Goal: Task Accomplishment & Management: Manage account settings

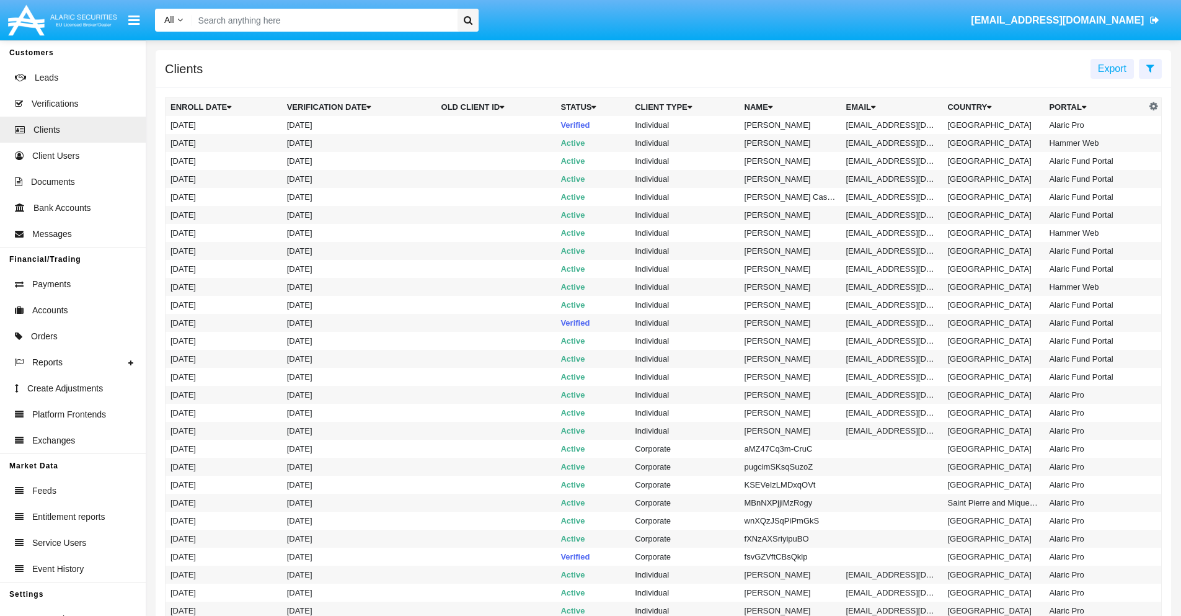
click at [1150, 68] on icon at bounding box center [1150, 68] width 8 height 10
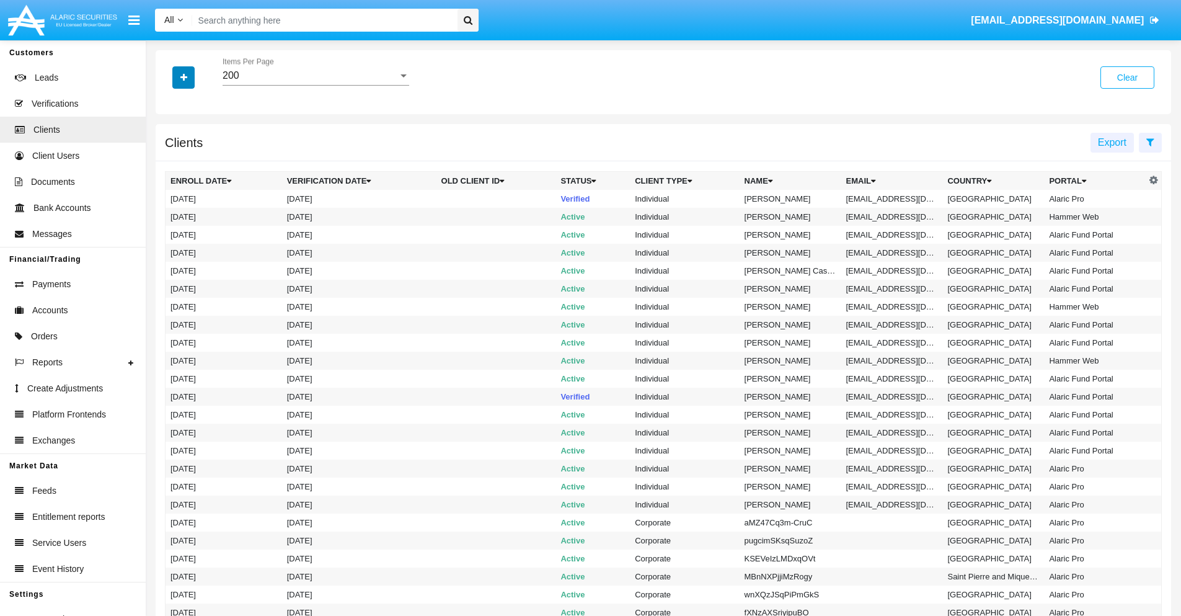
click at [184, 77] on icon "button" at bounding box center [183, 77] width 7 height 9
click at [193, 211] on span "Email" at bounding box center [192, 210] width 25 height 15
click at [170, 216] on input "Email" at bounding box center [170, 216] width 1 height 1
checkbox input "true"
click at [184, 77] on icon "button" at bounding box center [183, 77] width 7 height 9
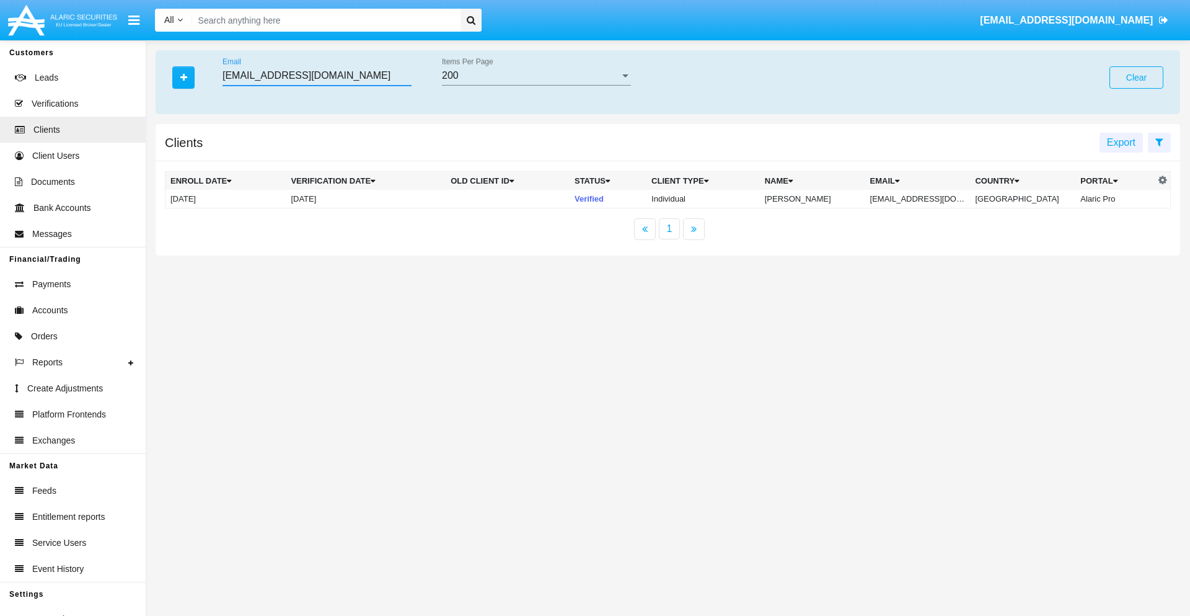
type input "[EMAIL_ADDRESS][DOMAIN_NAME]"
click at [927, 198] on td "[EMAIL_ADDRESS][DOMAIN_NAME]" at bounding box center [918, 199] width 105 height 19
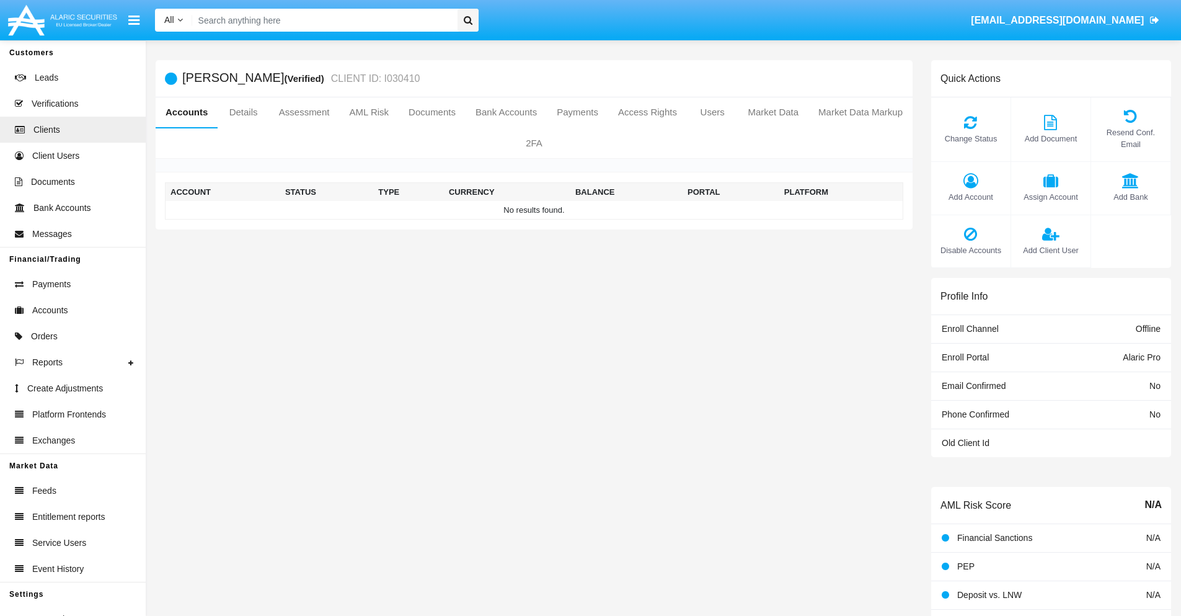
click at [970, 197] on span "Add Account" at bounding box center [970, 197] width 67 height 12
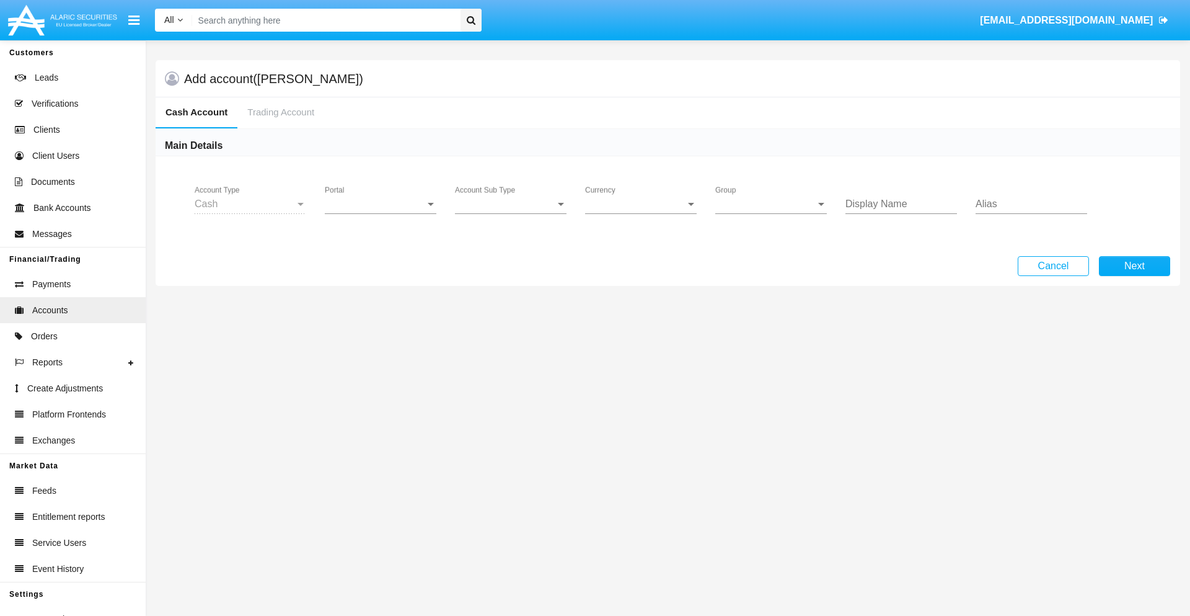
click at [381, 204] on span "Portal" at bounding box center [375, 203] width 100 height 11
click at [382, 213] on span "Alaric Pro" at bounding box center [382, 213] width 115 height 30
click at [511, 204] on span "Account Sub Type" at bounding box center [505, 203] width 100 height 11
click at [511, 213] on span "Trading Cash" at bounding box center [511, 213] width 112 height 30
click at [771, 204] on span "Group" at bounding box center [765, 203] width 100 height 11
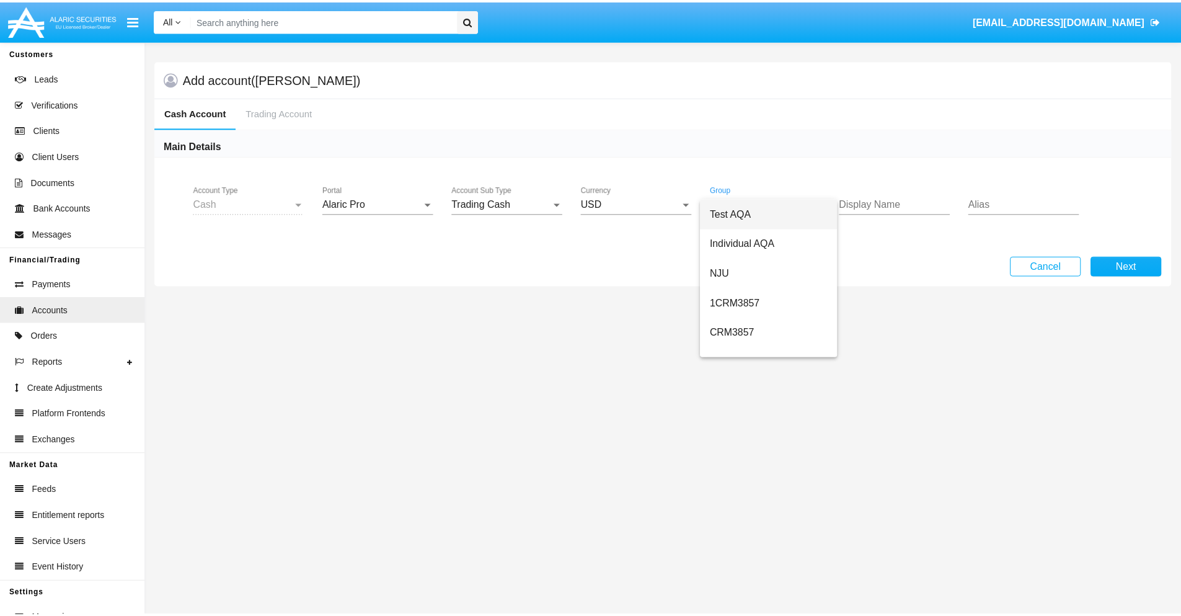
scroll to position [556, 0]
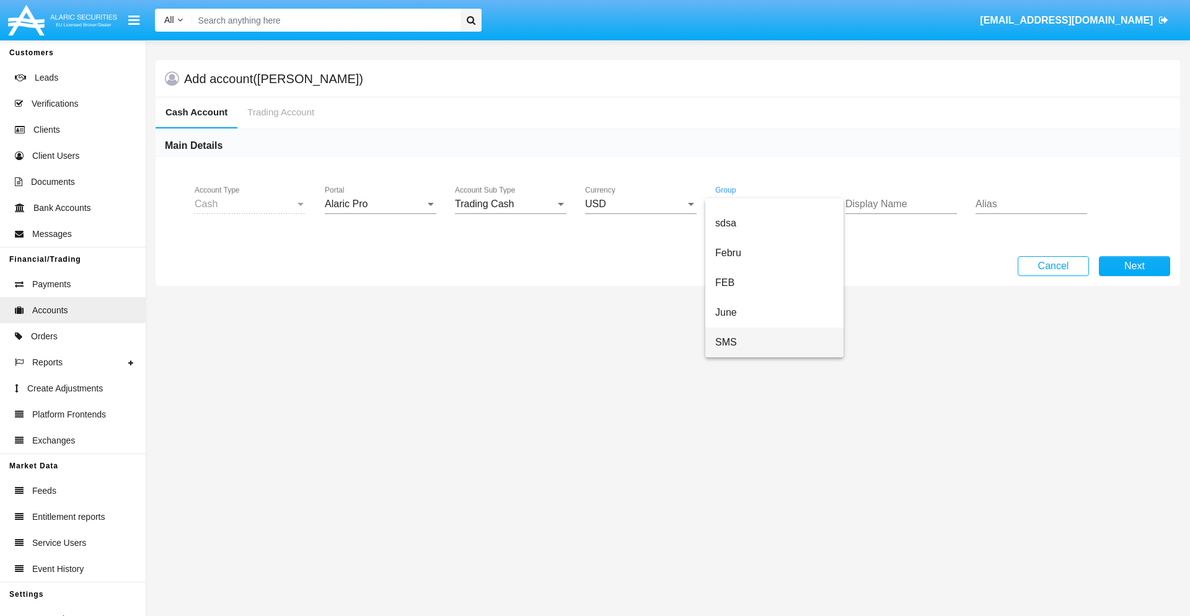
click at [774, 342] on span "SMS" at bounding box center [774, 342] width 118 height 30
type input "mint green"
type input "green"
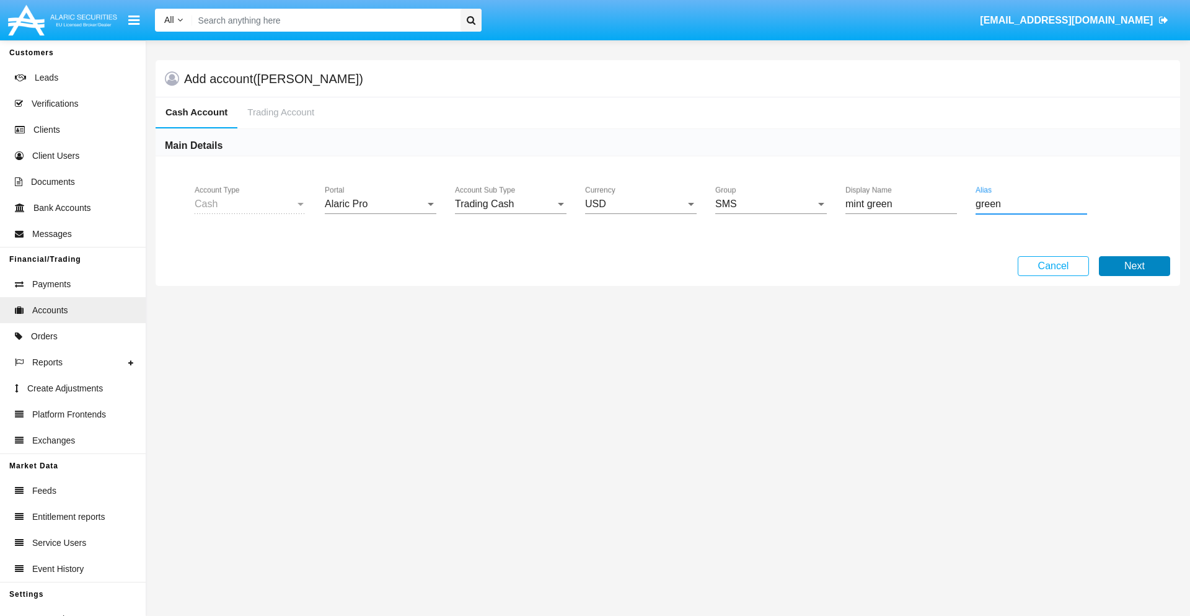
click at [1135, 266] on button "Next" at bounding box center [1134, 266] width 71 height 20
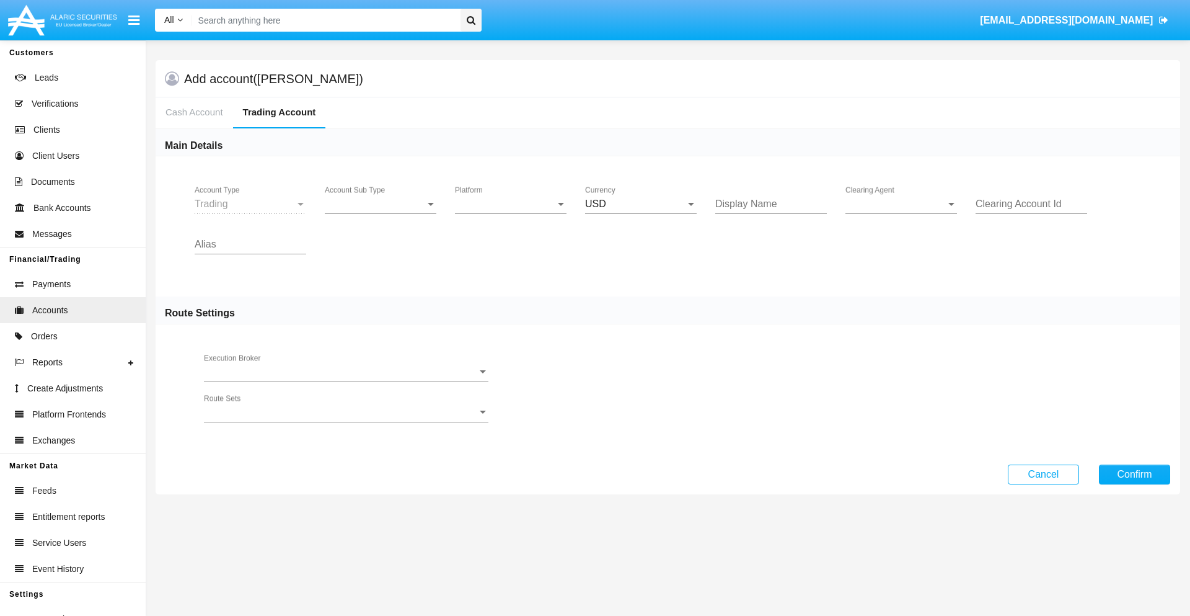
click at [381, 204] on span "Account Sub Type" at bounding box center [375, 203] width 100 height 11
click at [381, 213] on span "Trading" at bounding box center [381, 213] width 112 height 30
click at [511, 204] on span "Platform" at bounding box center [505, 203] width 100 height 11
click at [511, 213] on span "Hammer Lite" at bounding box center [511, 213] width 112 height 30
click at [901, 204] on span "Clearing Agent" at bounding box center [896, 203] width 100 height 11
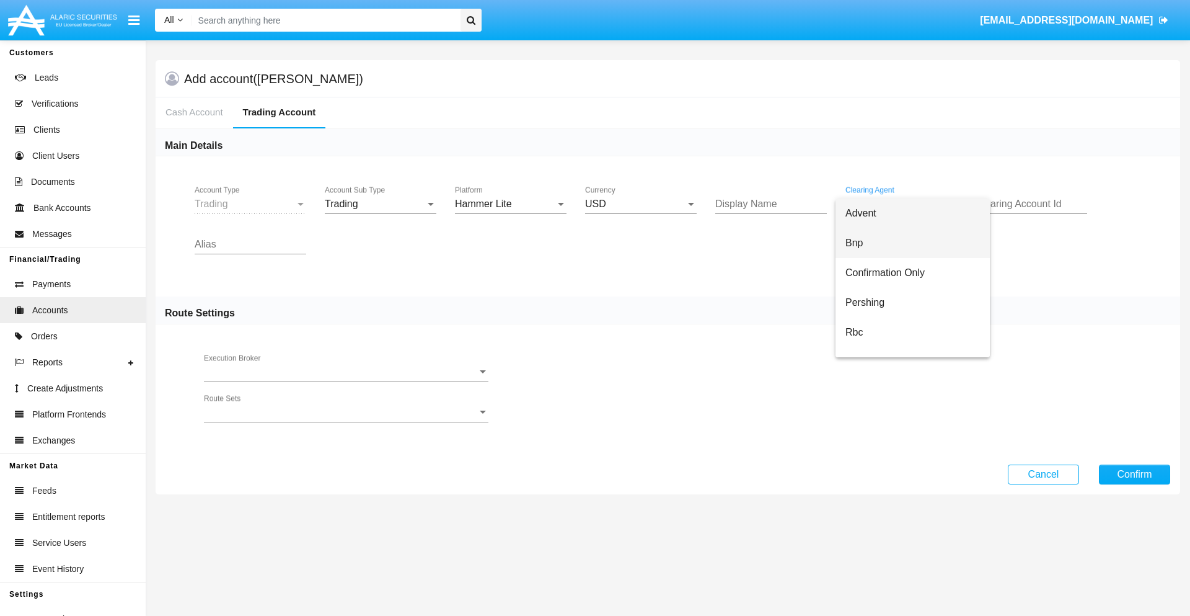
click at [913, 243] on span "Bnp" at bounding box center [913, 243] width 135 height 30
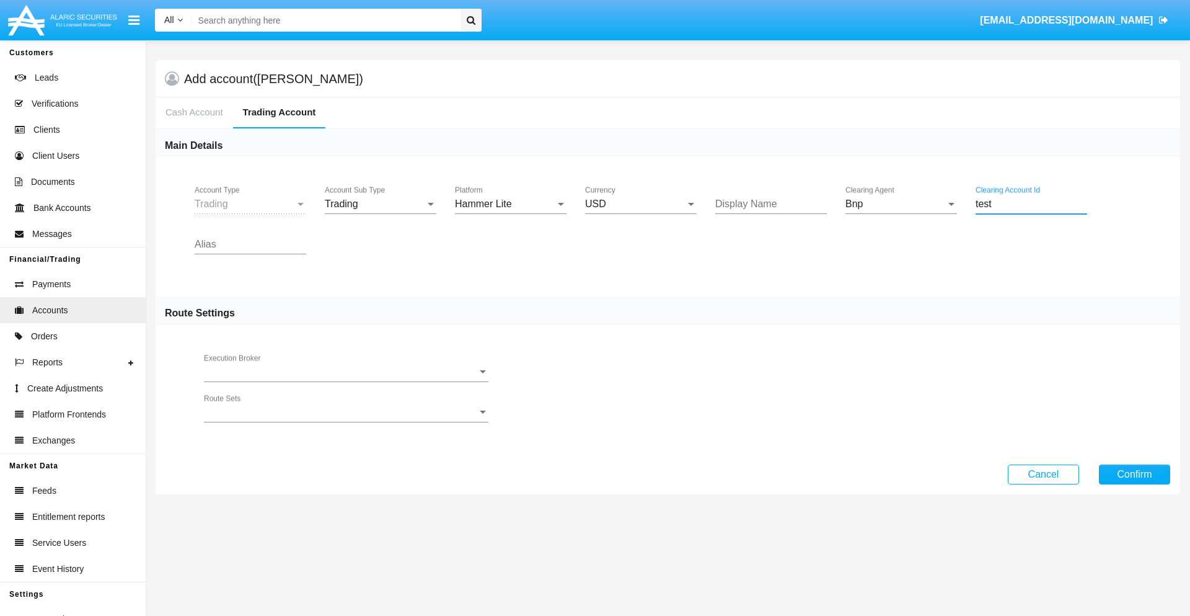
type input "test"
type input "black"
type input "orchid"
click at [1135, 474] on button "Confirm" at bounding box center [1134, 474] width 71 height 20
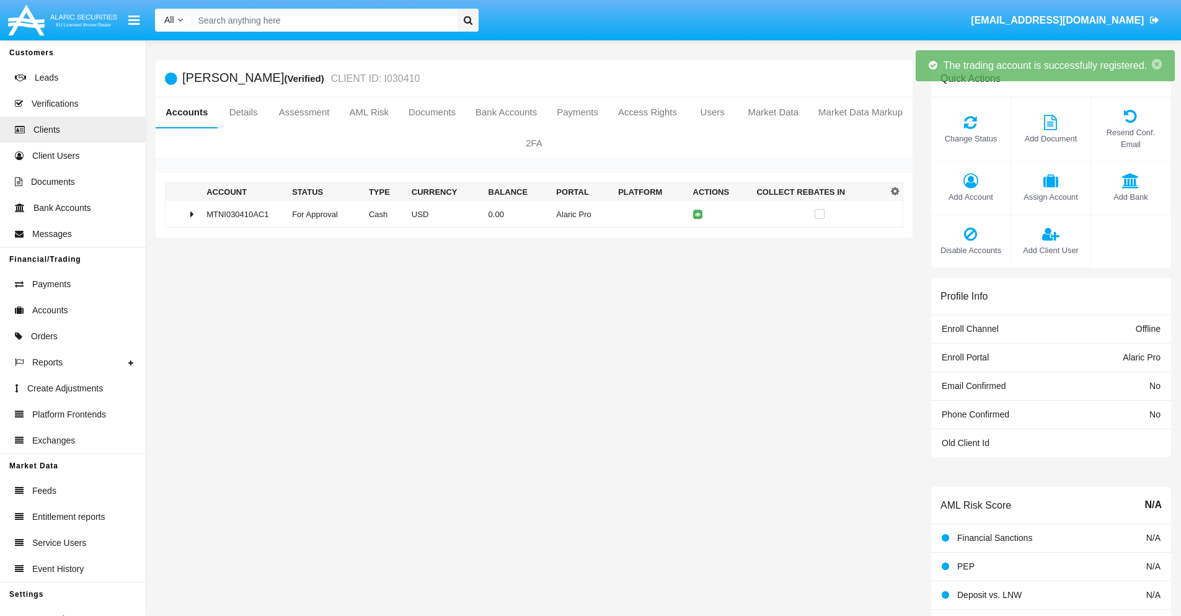
click at [529, 214] on td "0.00" at bounding box center [518, 214] width 68 height 27
click at [697, 214] on icon at bounding box center [700, 214] width 6 height 6
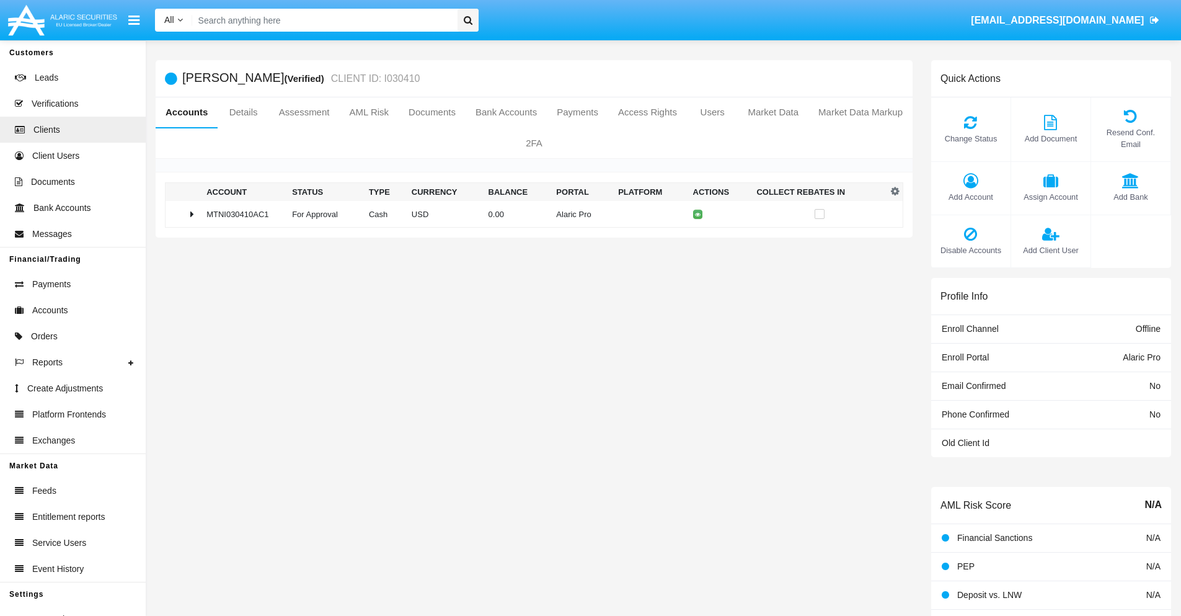
click at [529, 214] on td "0.00" at bounding box center [518, 214] width 68 height 27
click at [697, 240] on icon at bounding box center [700, 240] width 6 height 6
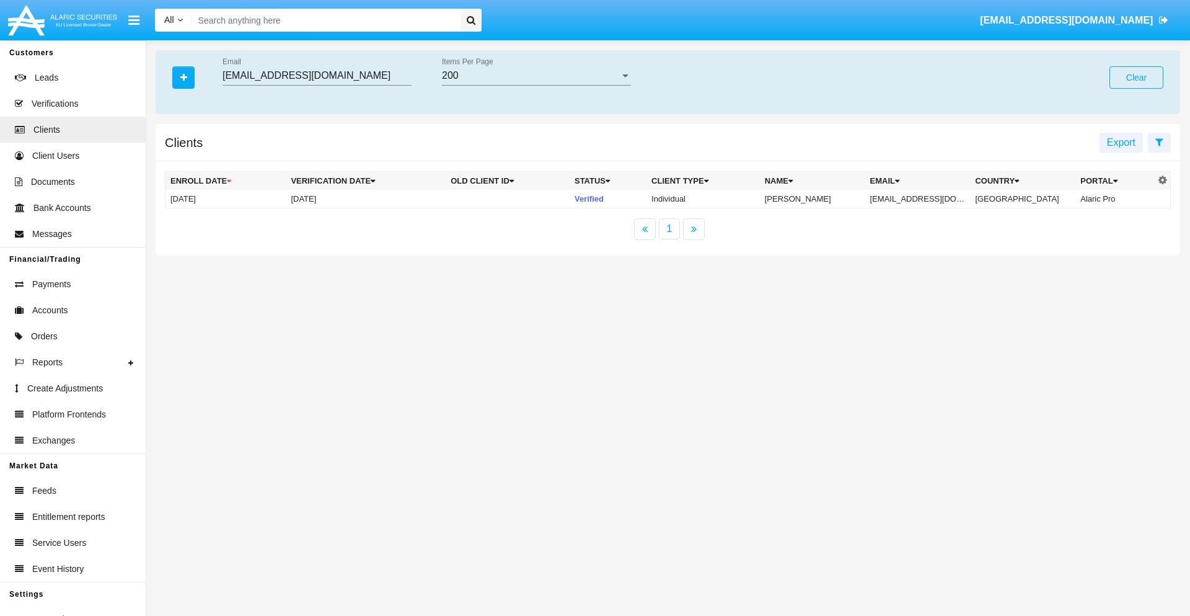
click at [1136, 77] on button "Clear" at bounding box center [1137, 77] width 54 height 22
click at [184, 77] on icon "button" at bounding box center [183, 77] width 7 height 9
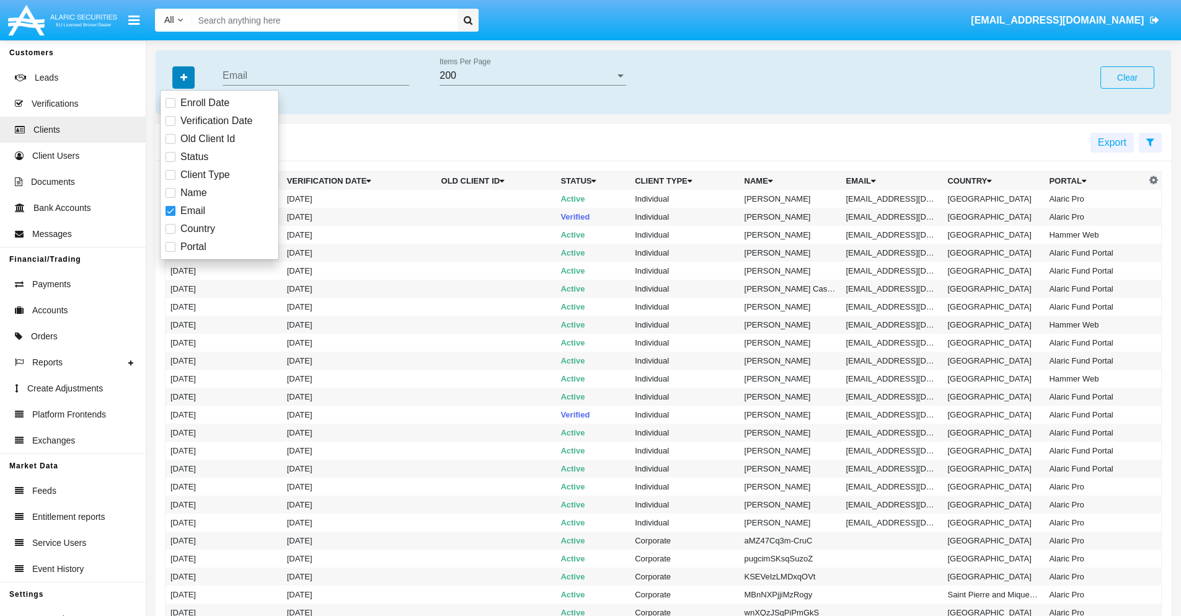
click at [184, 77] on icon "button" at bounding box center [183, 77] width 7 height 9
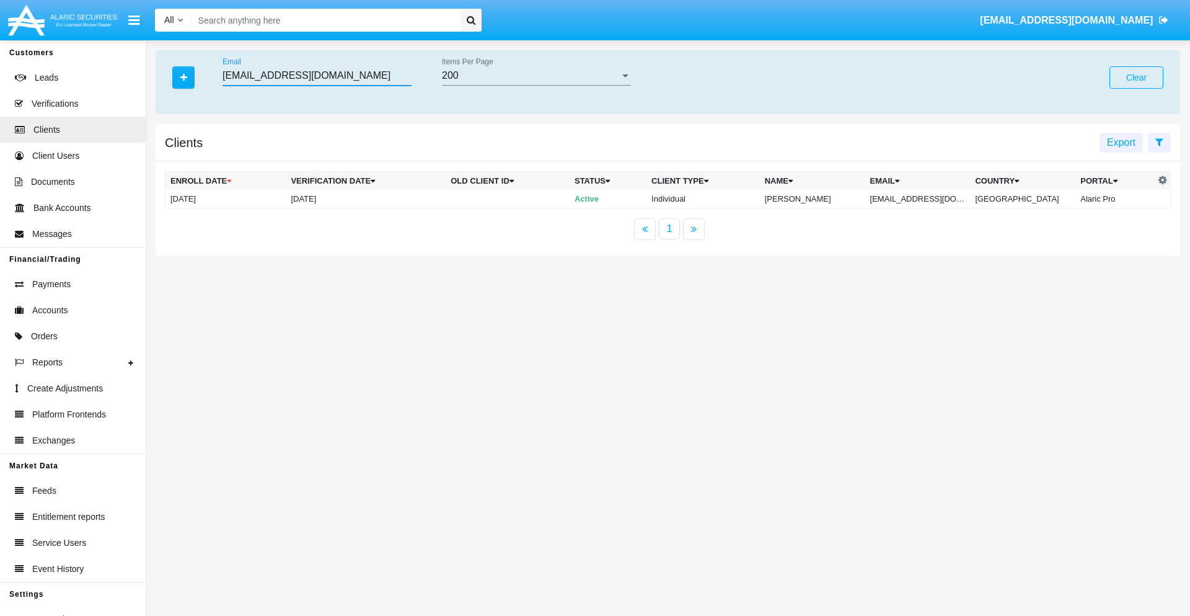
type input "4qza4.ka4@xed5-pf.kr"
click at [927, 198] on td "4qza4.ka4@xed5-pf.kr" at bounding box center [918, 199] width 105 height 19
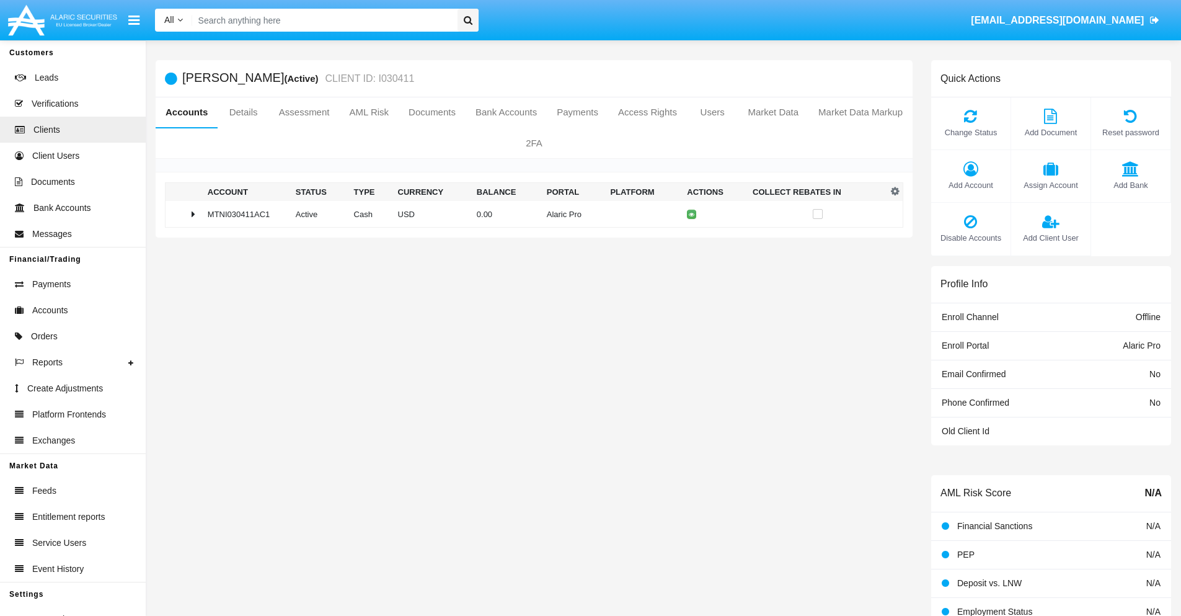
click at [970, 185] on span "Add Account" at bounding box center [970, 185] width 67 height 12
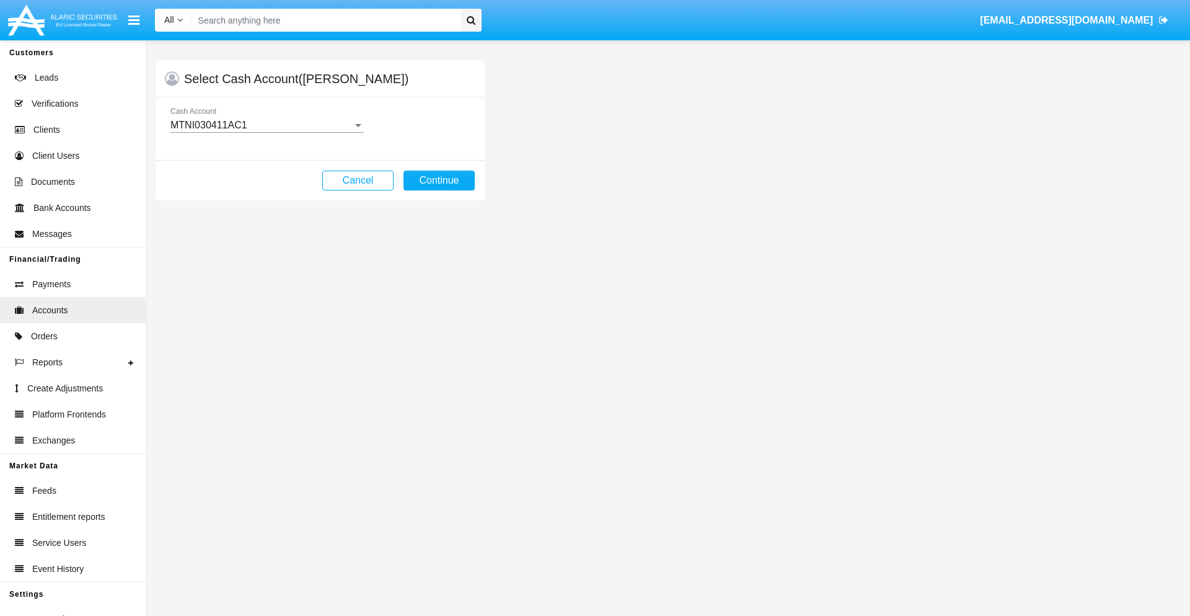
click at [267, 125] on div "MTNI030411AC1" at bounding box center [261, 125] width 182 height 11
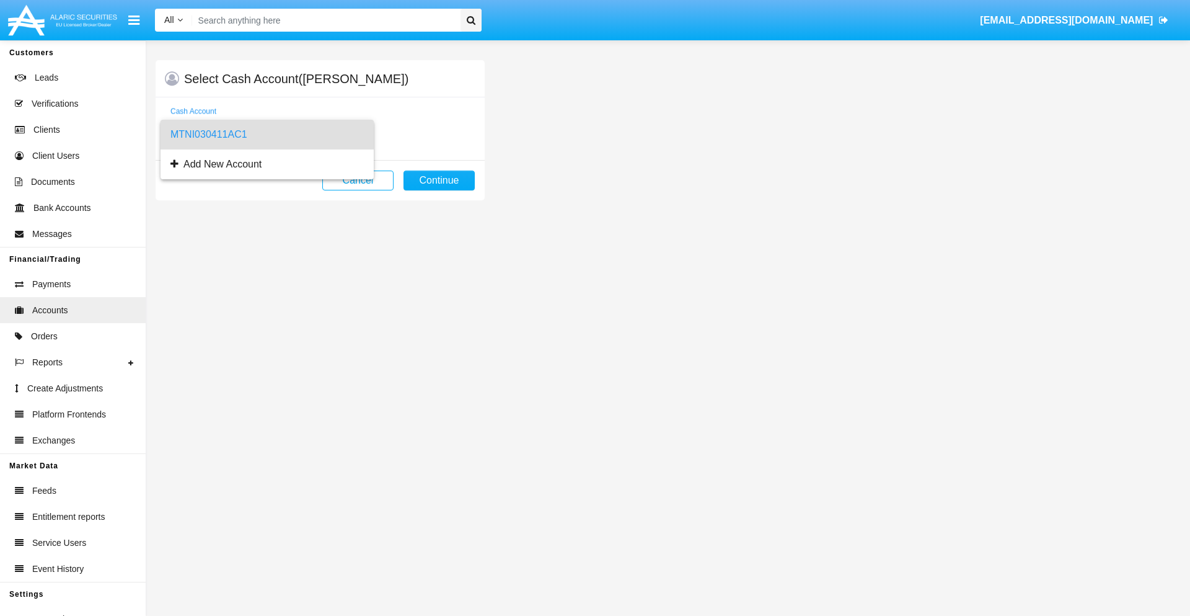
click at [267, 135] on span "MTNI030411AC1" at bounding box center [266, 135] width 193 height 30
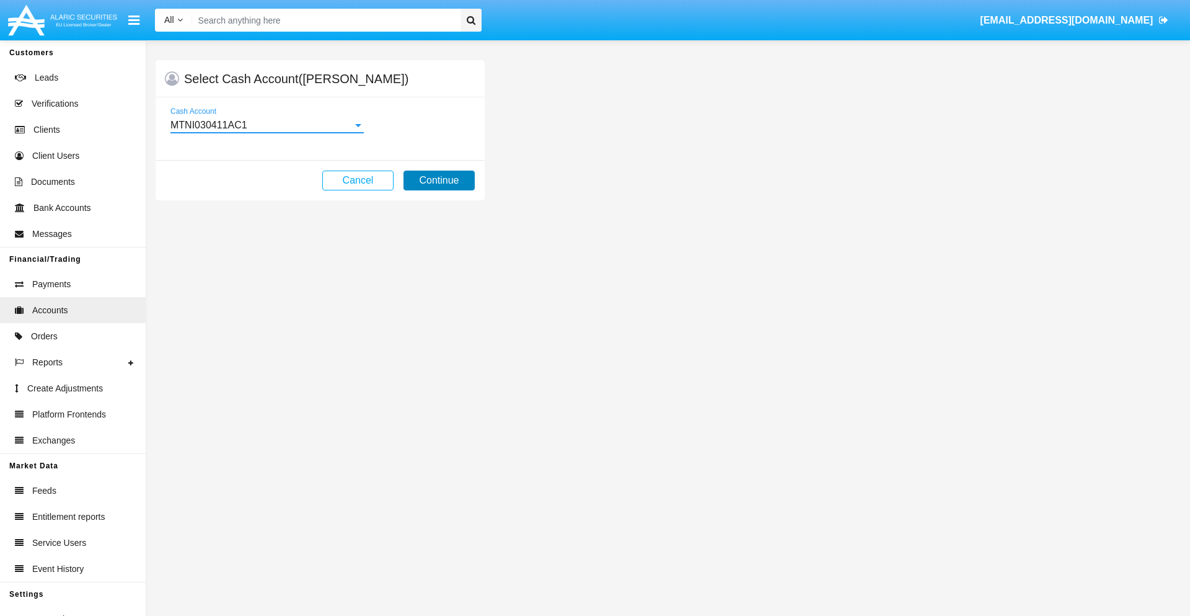
click at [439, 180] on button "Continue" at bounding box center [439, 180] width 71 height 20
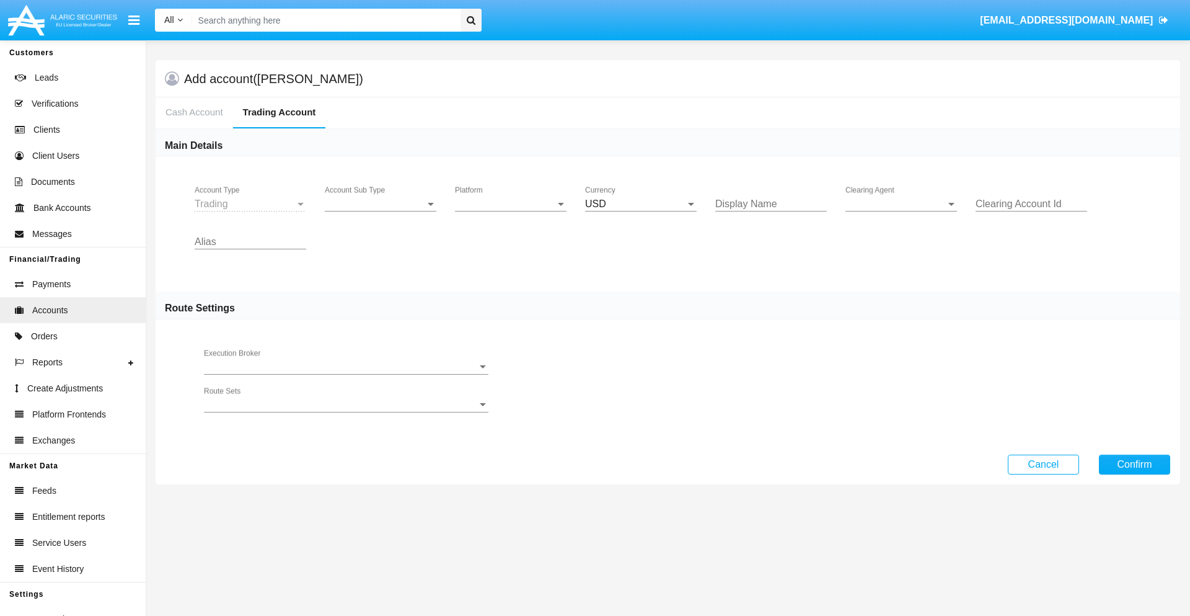
click at [381, 204] on span "Account Sub Type" at bounding box center [375, 203] width 100 height 11
click at [381, 213] on span "Trading" at bounding box center [381, 213] width 112 height 30
click at [511, 204] on span "Platform" at bounding box center [505, 203] width 100 height 11
click at [511, 213] on span "Hammer Lite" at bounding box center [511, 213] width 112 height 30
click at [901, 204] on span "Clearing Agent" at bounding box center [896, 203] width 100 height 11
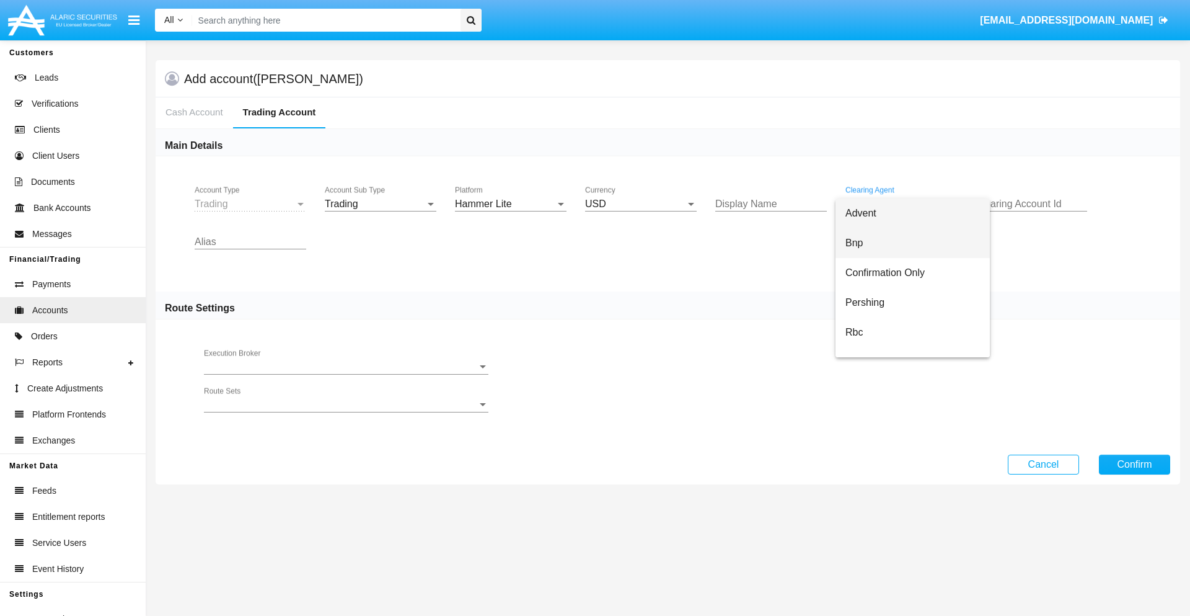
click at [913, 243] on span "Bnp" at bounding box center [913, 243] width 135 height 30
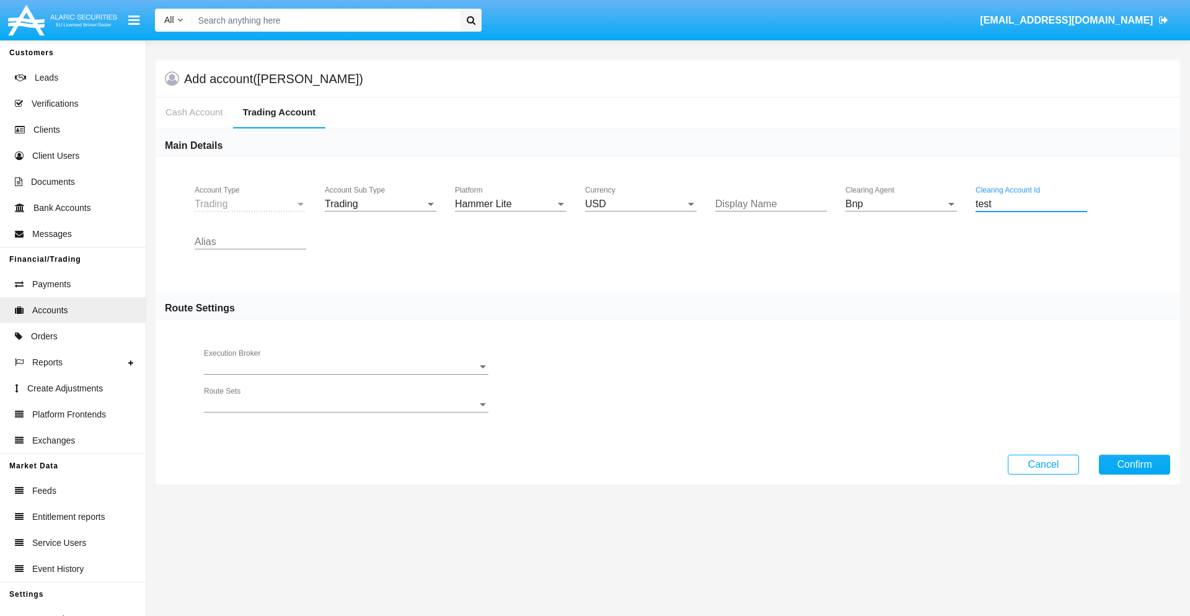
type input "test"
type input "magenta"
type input "black"
click at [1135, 464] on button "Confirm" at bounding box center [1134, 464] width 71 height 20
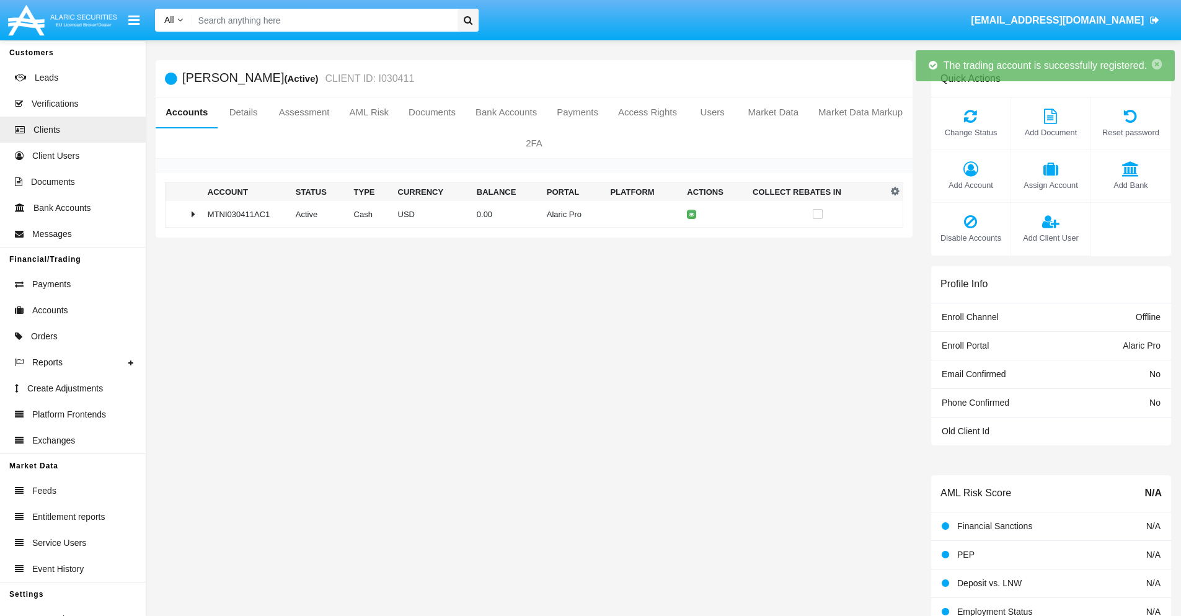
click at [529, 214] on td "0.00" at bounding box center [507, 214] width 70 height 27
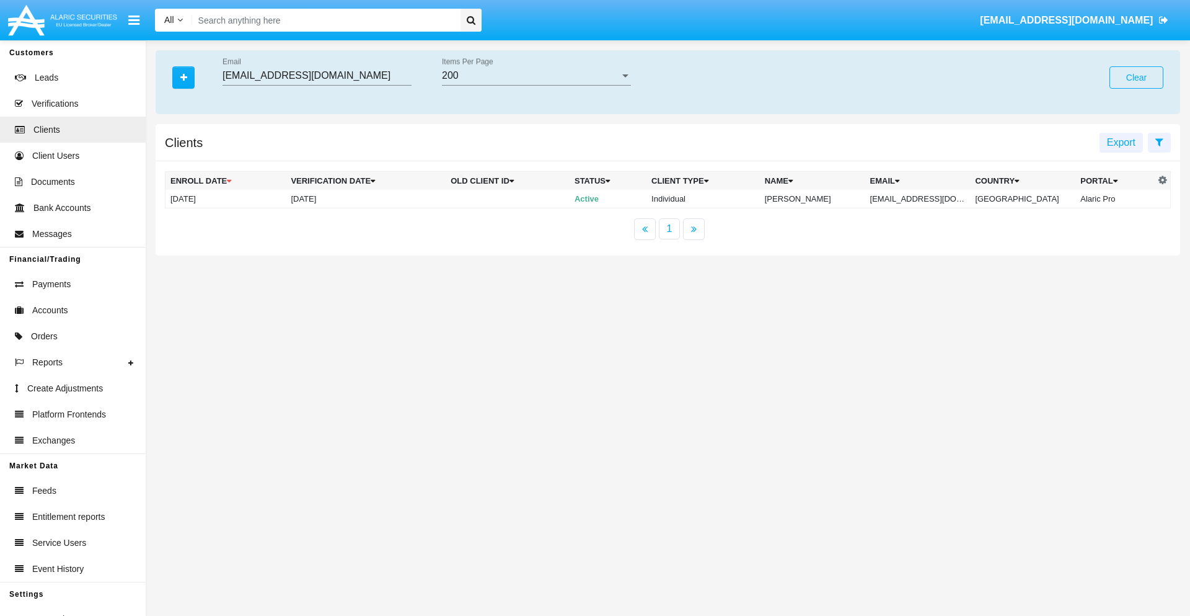
click at [1136, 77] on button "Clear" at bounding box center [1137, 77] width 54 height 22
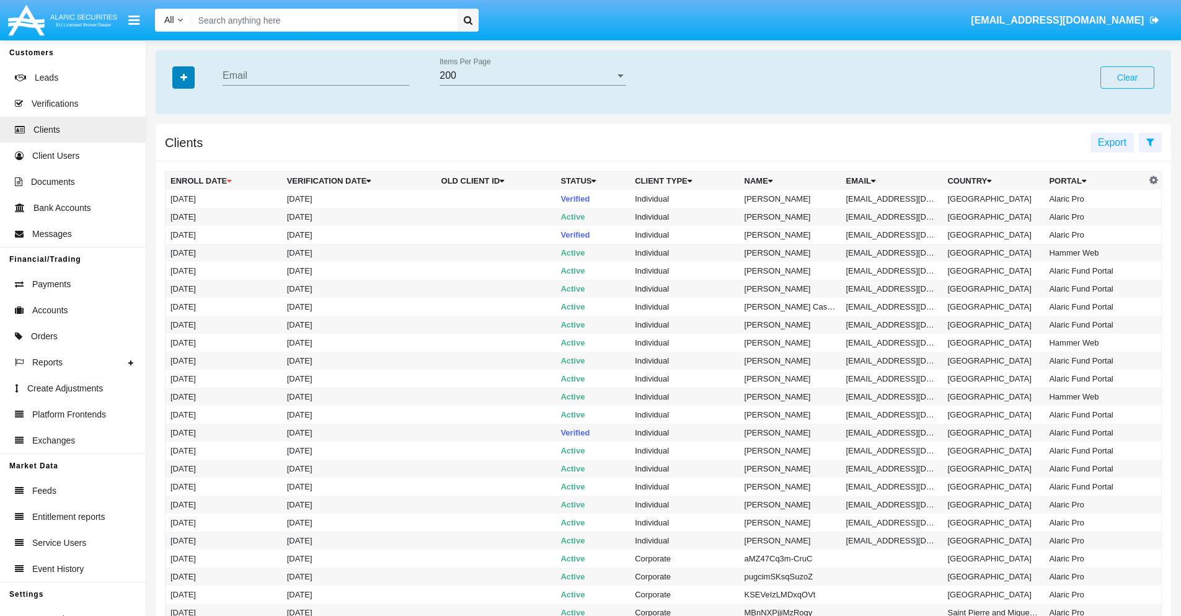
click at [184, 77] on icon "button" at bounding box center [183, 77] width 7 height 9
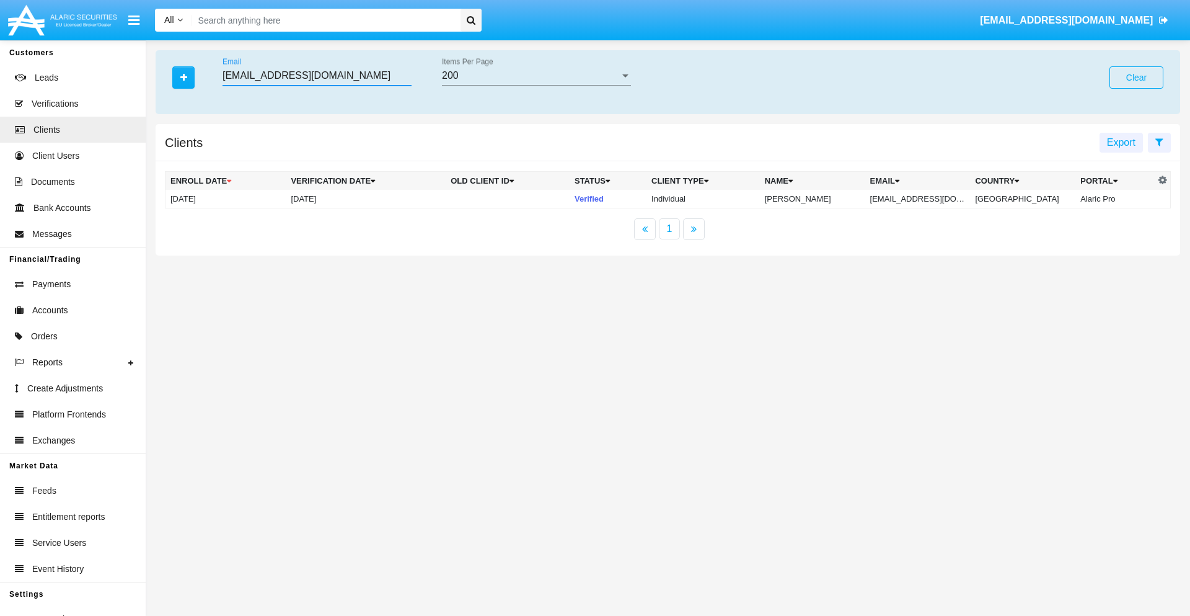
type input "no4-2z0@p-bib0.nz"
click at [922, 198] on td "no4-2z0@p-bib0.nz" at bounding box center [918, 199] width 105 height 19
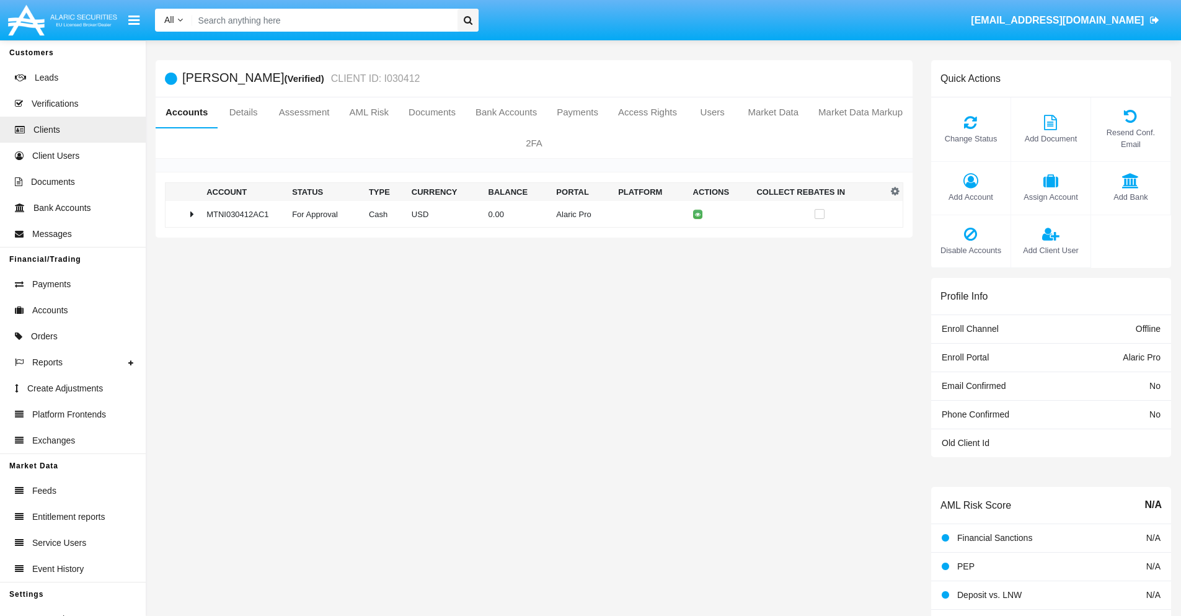
click at [970, 138] on span "Change Status" at bounding box center [970, 139] width 67 height 12
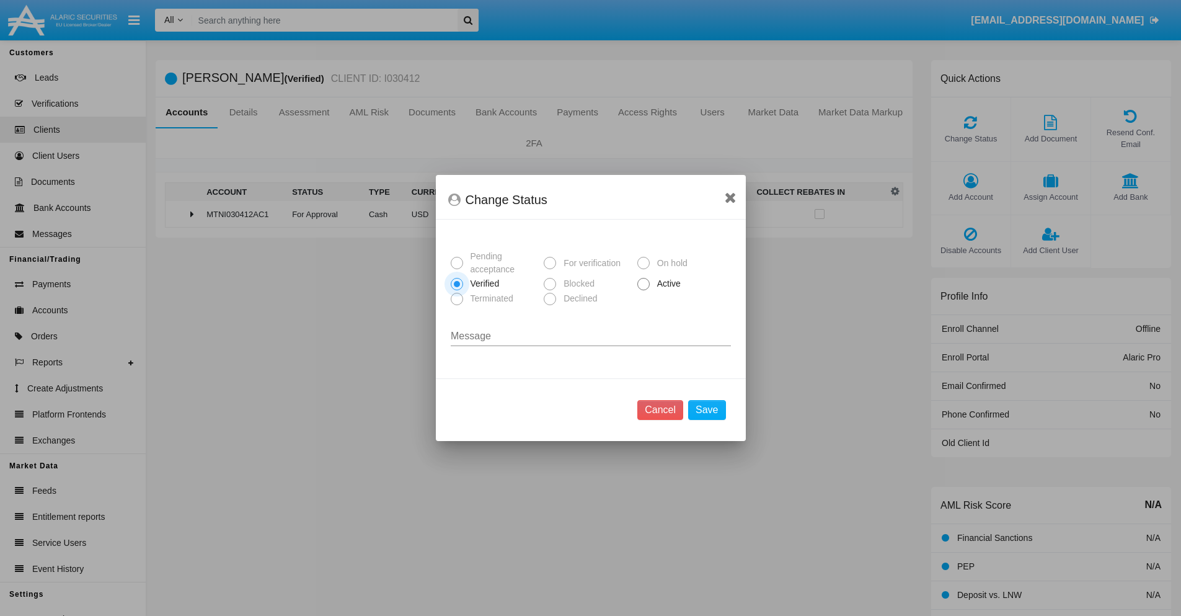
click at [666, 283] on span "Active" at bounding box center [667, 283] width 34 height 13
click at [644, 290] on input "Active" at bounding box center [643, 290] width 1 height 1
radio input "true"
